Goal: Task Accomplishment & Management: Manage account settings

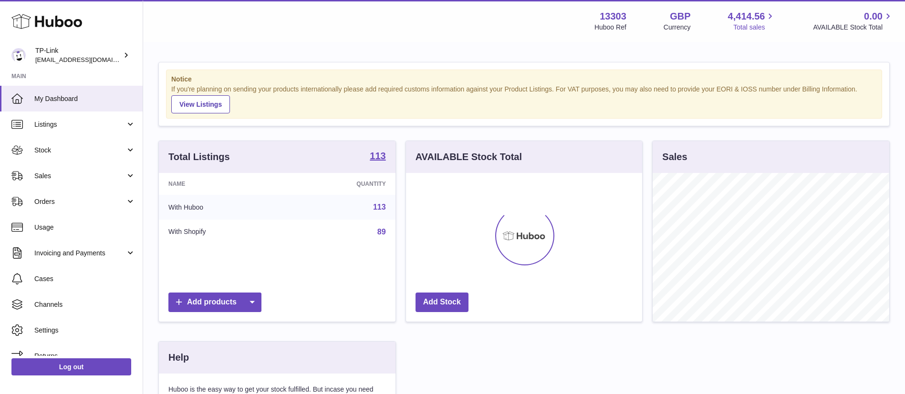
scroll to position [149, 236]
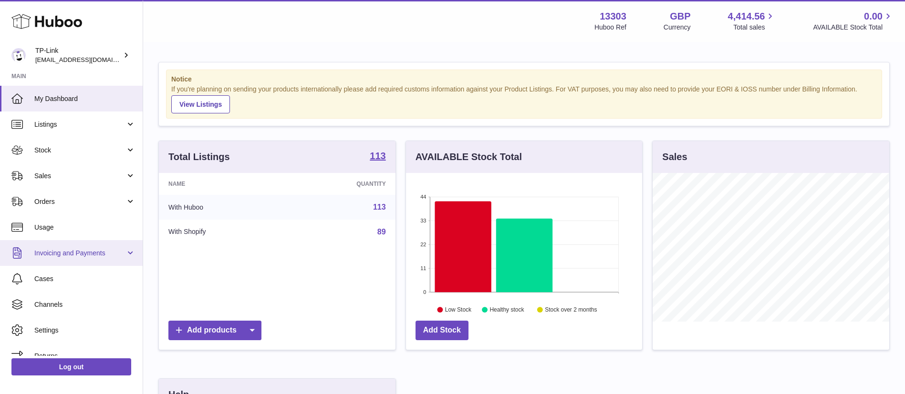
click at [85, 255] on span "Invoicing and Payments" at bounding box center [79, 253] width 91 height 9
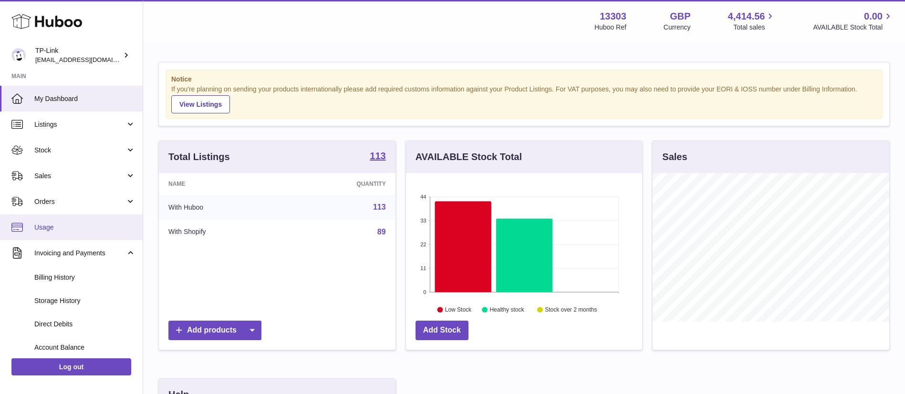
click at [96, 226] on span "Usage" at bounding box center [84, 227] width 101 height 9
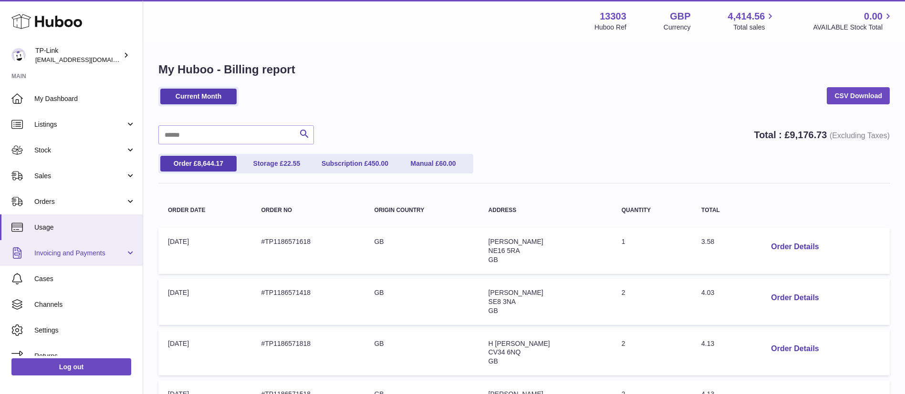
click at [113, 253] on span "Invoicing and Payments" at bounding box center [79, 253] width 91 height 9
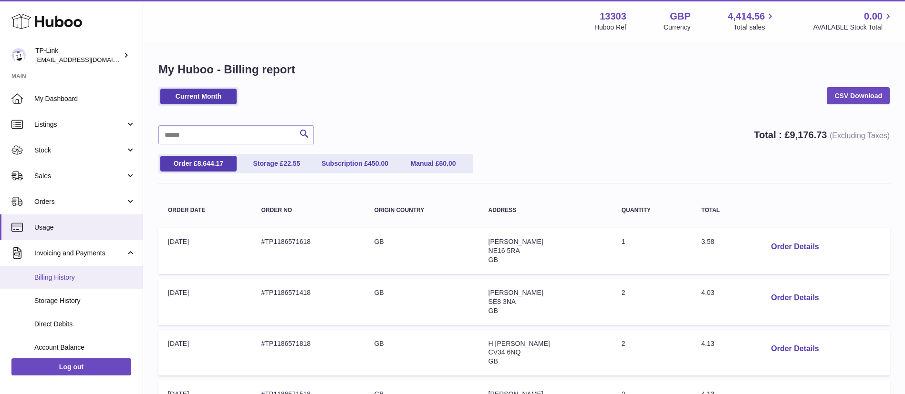
scroll to position [106, 0]
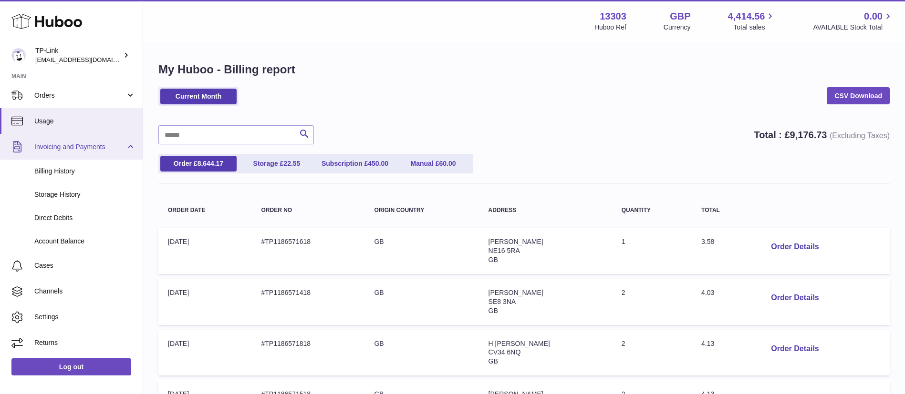
click at [101, 150] on span "Invoicing and Payments" at bounding box center [79, 147] width 91 height 9
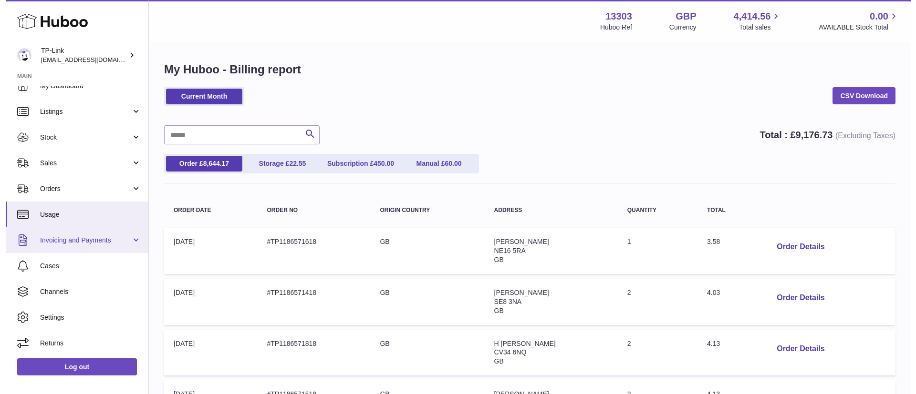
scroll to position [13, 0]
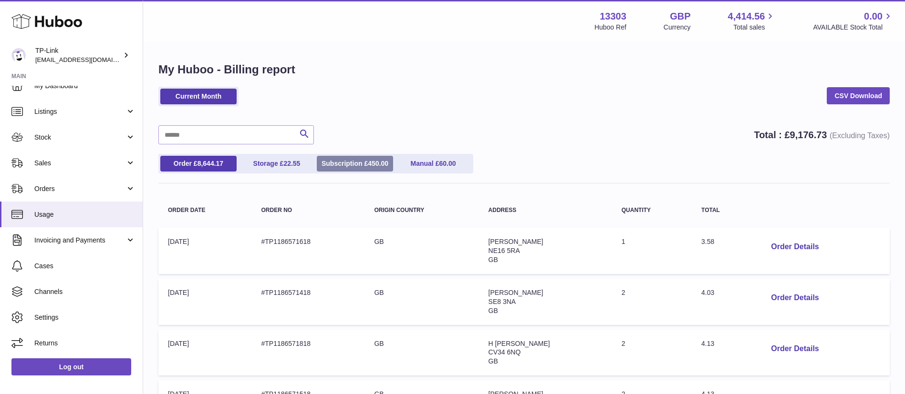
click at [350, 161] on link "Subscription £ 450.00" at bounding box center [355, 164] width 76 height 16
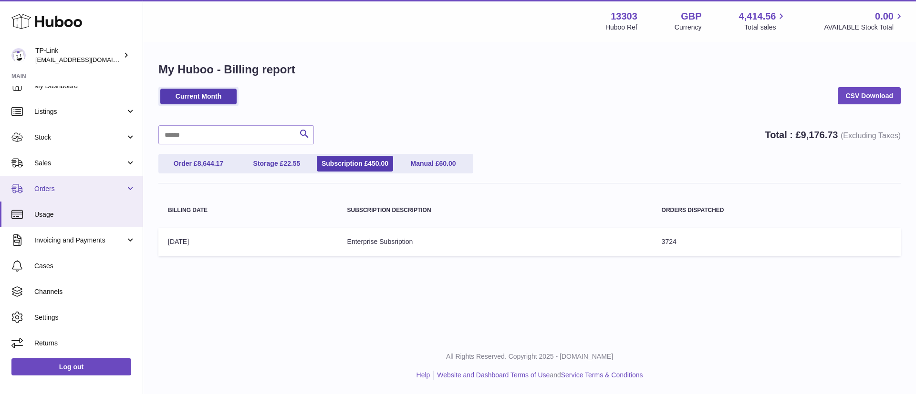
click at [117, 182] on link "Orders" at bounding box center [71, 189] width 143 height 26
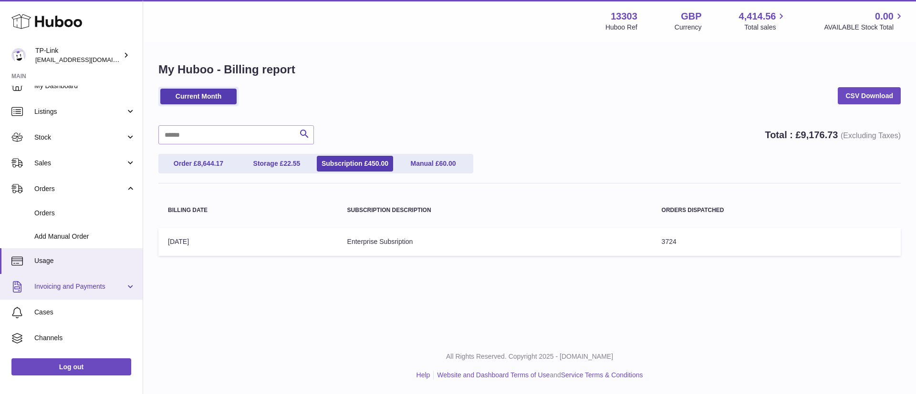
click at [97, 274] on link "Invoicing and Payments" at bounding box center [71, 287] width 143 height 26
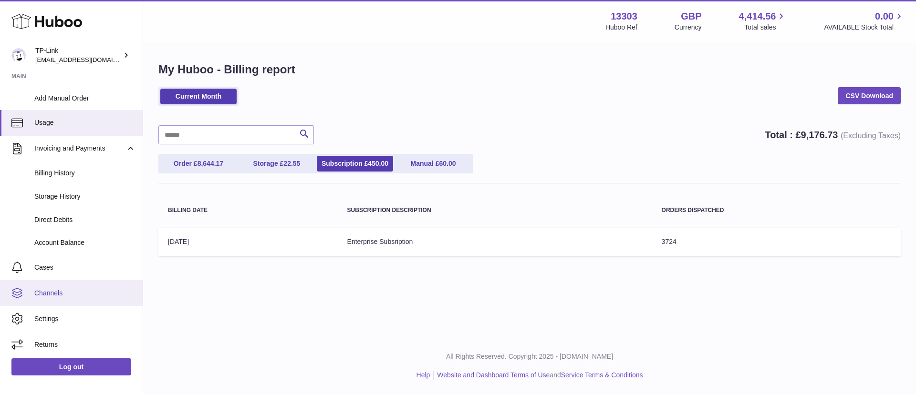
scroll to position [153, 0]
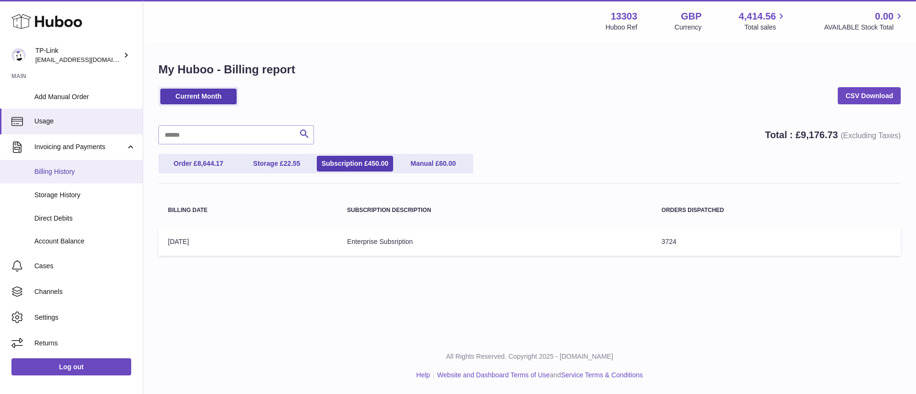
click at [85, 175] on span "Billing History" at bounding box center [84, 171] width 101 height 9
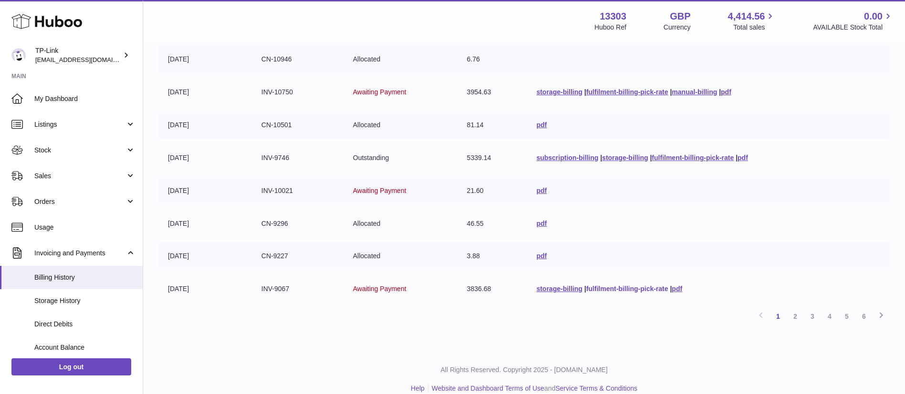
scroll to position [226, 0]
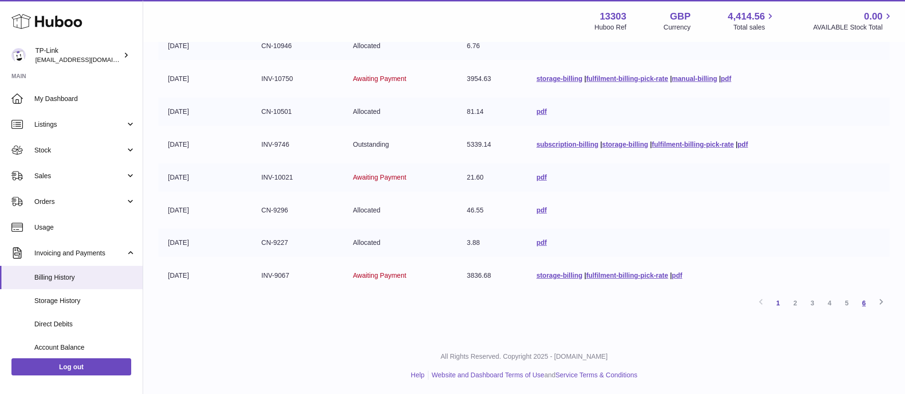
click at [867, 307] on link "6" at bounding box center [863, 303] width 17 height 17
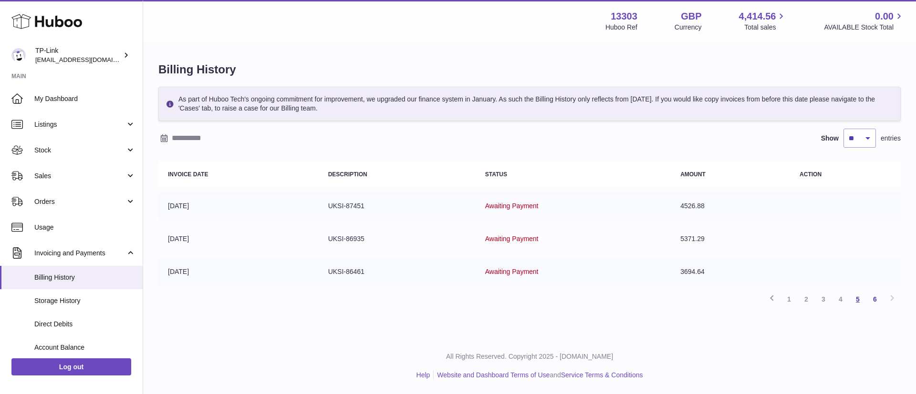
click at [857, 301] on link "5" at bounding box center [857, 299] width 17 height 17
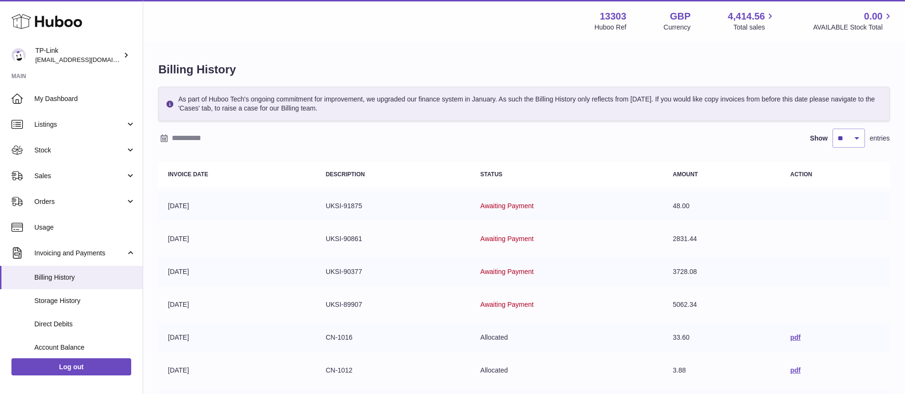
scroll to position [226, 0]
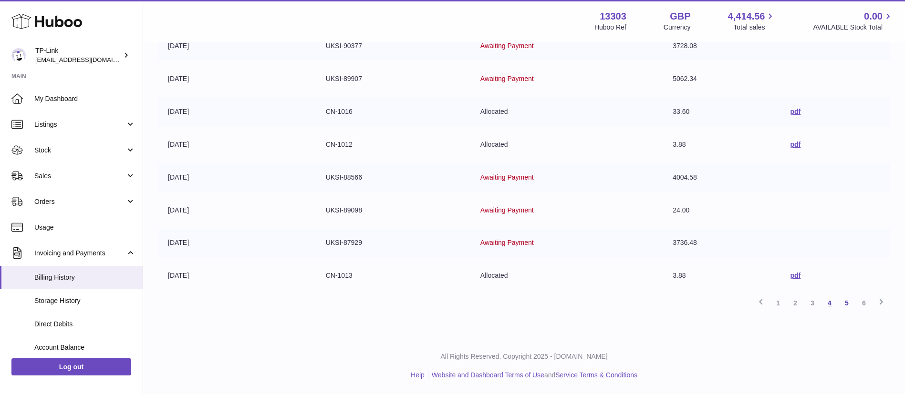
click at [829, 303] on link "4" at bounding box center [829, 303] width 17 height 17
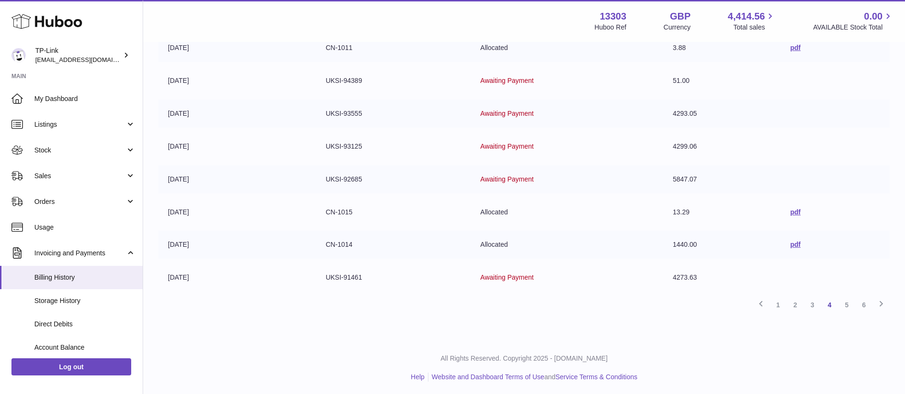
scroll to position [226, 0]
